Goal: Information Seeking & Learning: Compare options

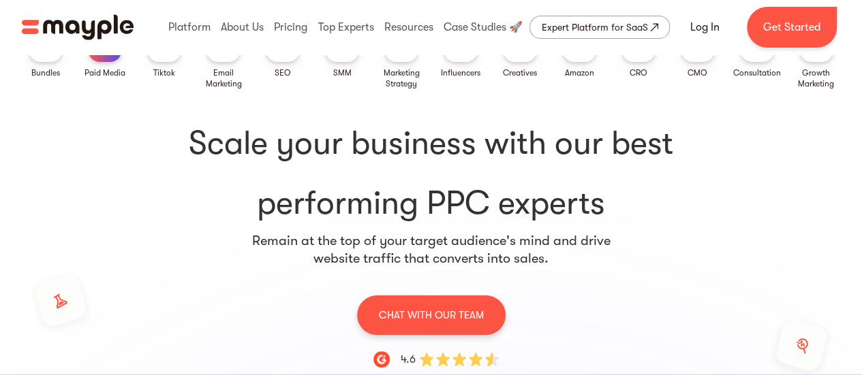
scroll to position [50, 0]
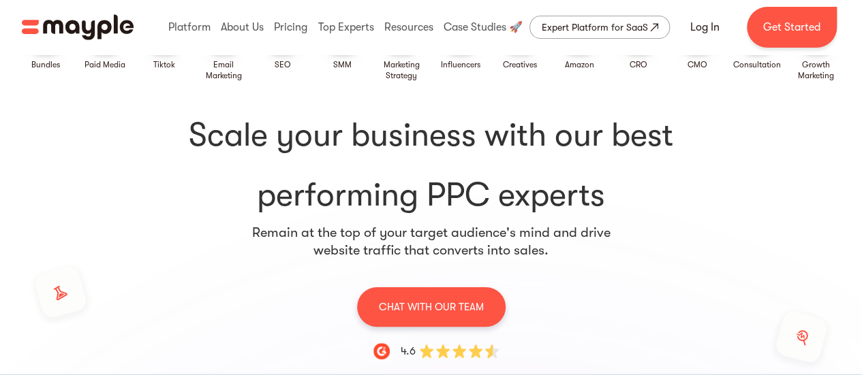
drag, startPoint x: 614, startPoint y: 136, endPoint x: 648, endPoint y: 204, distance: 76.2
click at [648, 204] on h1 "Scale your business with our best performing PPC experts" at bounding box center [430, 166] width 785 height 104
copy h1 "best performing PPC experts"
click at [313, 138] on span "Scale your business with our best" at bounding box center [430, 136] width 785 height 44
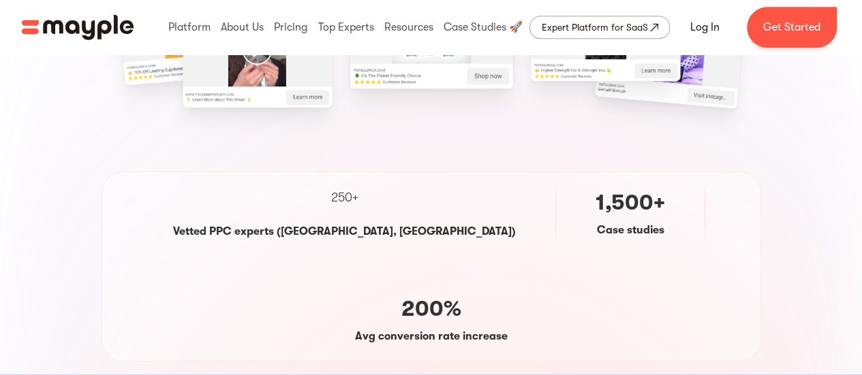
scroll to position [0, 0]
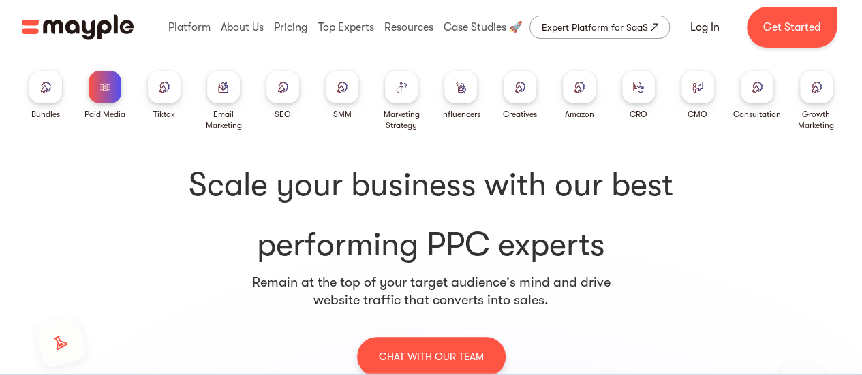
click at [635, 48] on div "Platform Mayple platform Platform Overview Platform Overview How Mayple works D…" at bounding box center [500, 27] width 679 height 44
click at [287, 89] on img at bounding box center [282, 87] width 11 height 10
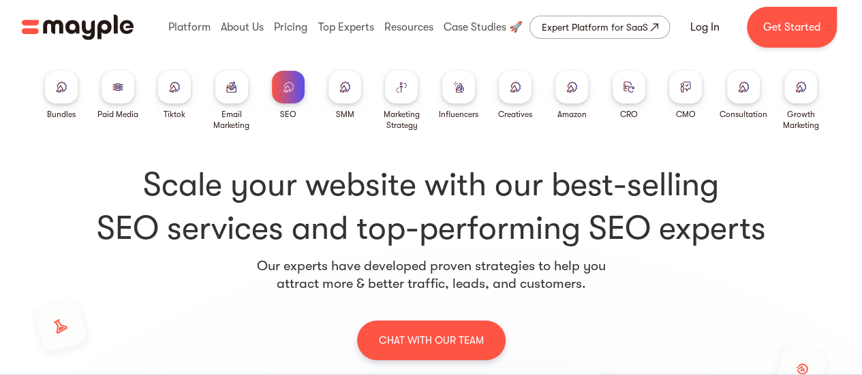
click at [407, 83] on div at bounding box center [401, 87] width 33 height 33
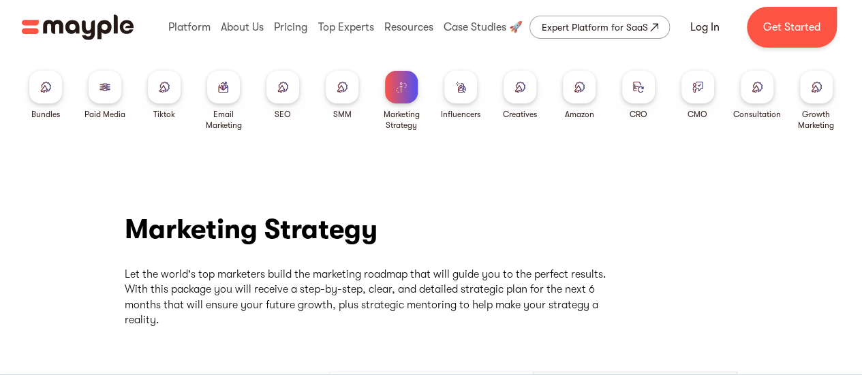
click at [813, 107] on link "Growth Marketing" at bounding box center [815, 101] width 48 height 60
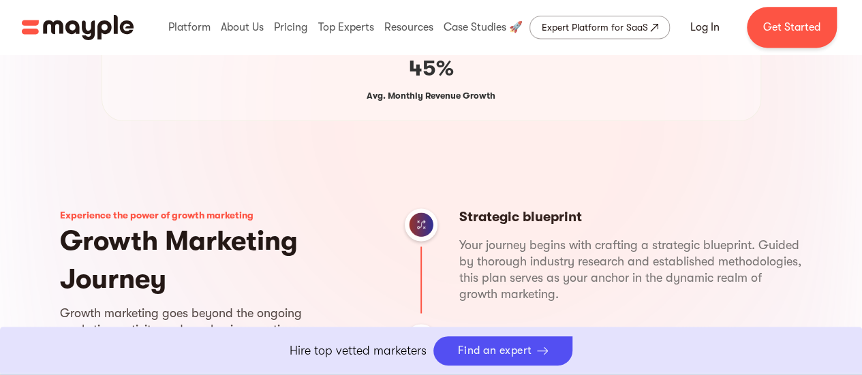
scroll to position [954, 0]
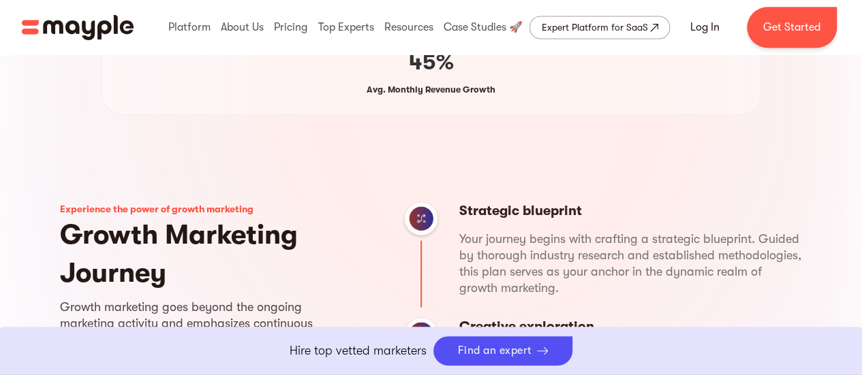
drag, startPoint x: 871, startPoint y: 15, endPoint x: 851, endPoint y: 85, distance: 73.1
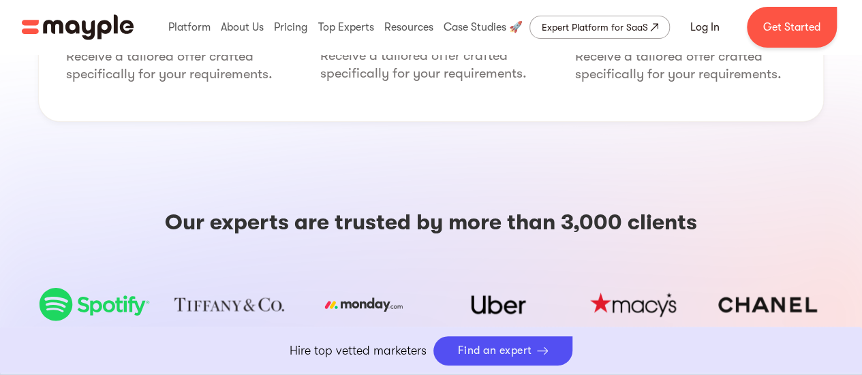
scroll to position [2639, 0]
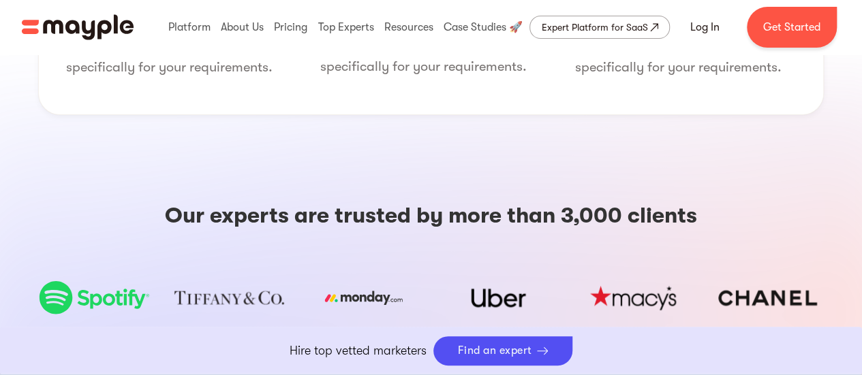
click at [599, 202] on h3 "Our experts are trusted by more than 3,000 clients" at bounding box center [431, 215] width 532 height 27
click at [600, 202] on h3 "Our experts are trusted by more than 3,000 clients" at bounding box center [431, 215] width 532 height 27
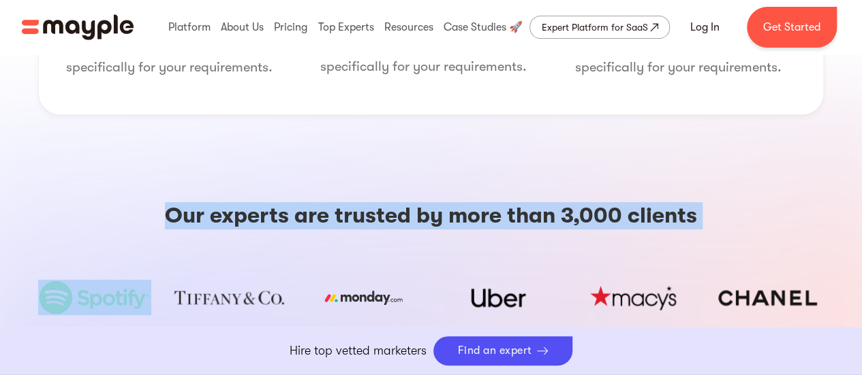
click at [600, 202] on h3 "Our experts are trusted by more than 3,000 clients" at bounding box center [431, 215] width 532 height 27
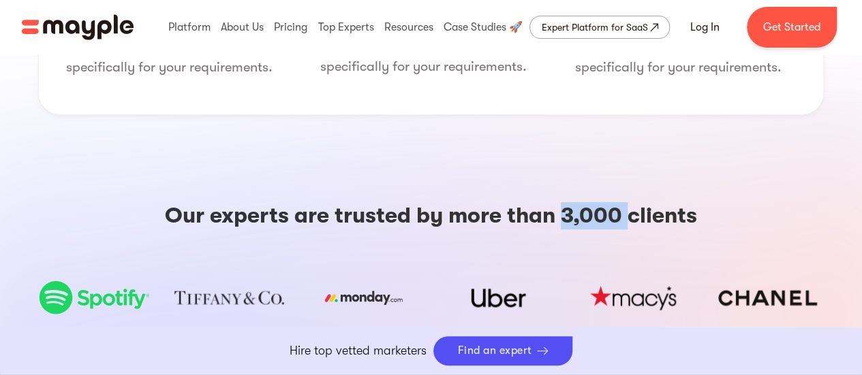
click at [600, 202] on h3 "Our experts are trusted by more than 3,000 clients" at bounding box center [431, 215] width 532 height 27
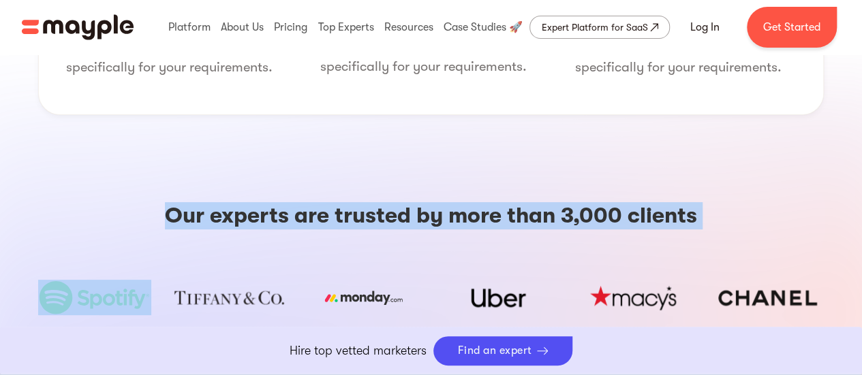
click at [600, 202] on h3 "Our experts are trusted by more than 3,000 clients" at bounding box center [431, 215] width 532 height 27
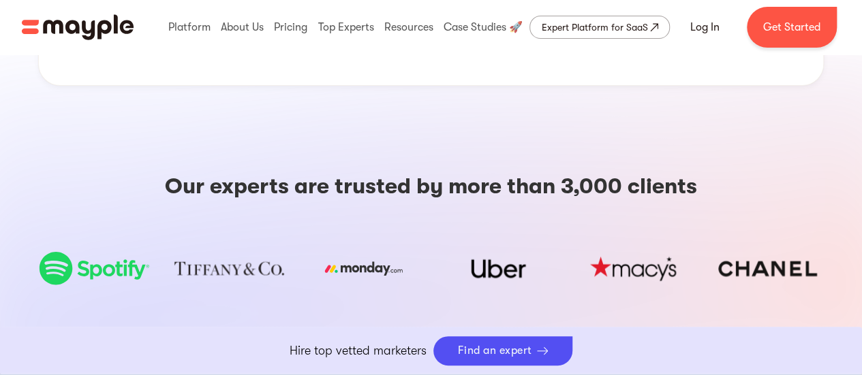
scroll to position [2669, 0]
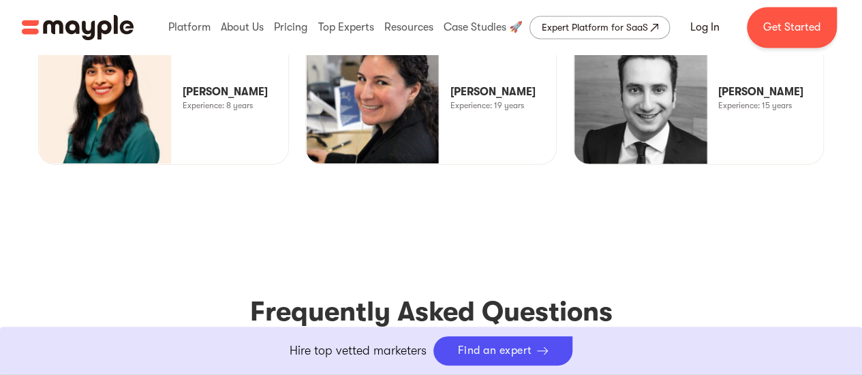
scroll to position [5104, 0]
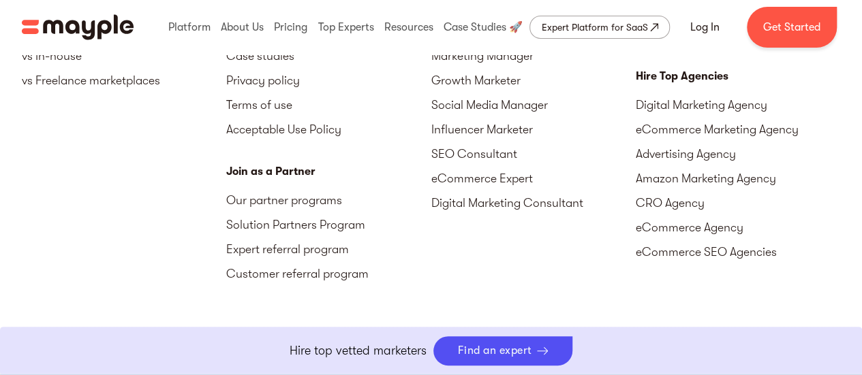
click at [831, 351] on img "Mayple at LinkedIn" at bounding box center [826, 359] width 16 height 16
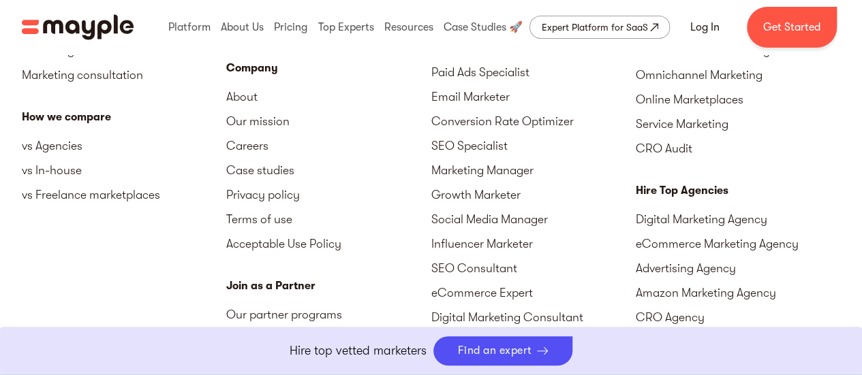
scroll to position [4986, 0]
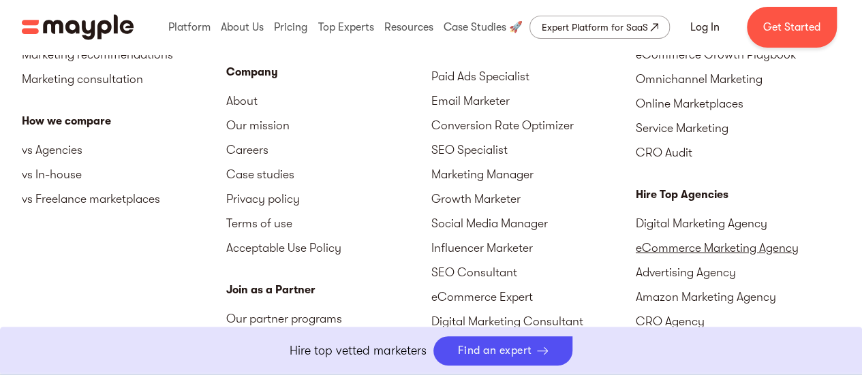
click at [733, 236] on link "eCommerce Marketing Agency" at bounding box center [737, 248] width 204 height 25
